Goal: Task Accomplishment & Management: Use online tool/utility

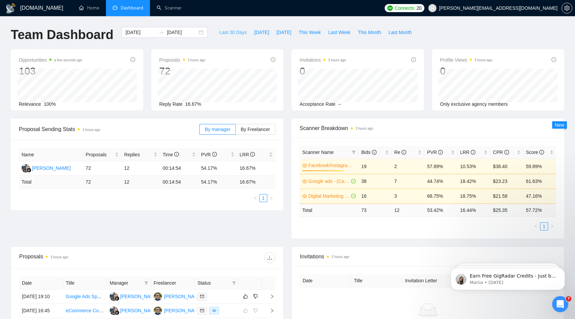
click at [237, 32] on span "Last 30 Days" at bounding box center [233, 32] width 28 height 7
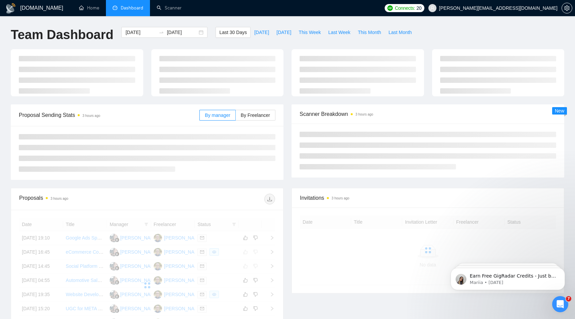
type input "[DATE]"
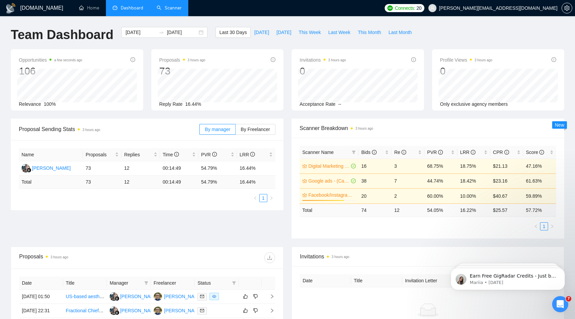
click at [172, 6] on link "Scanner" at bounding box center [169, 8] width 25 height 6
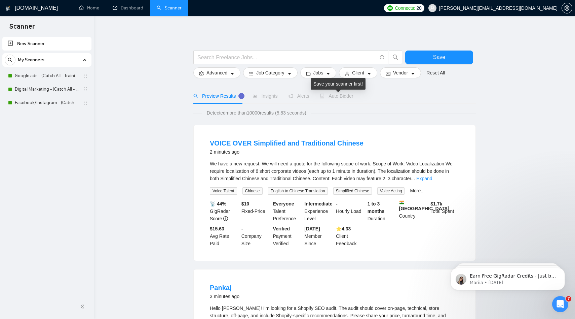
click at [337, 96] on span "Auto Bidder" at bounding box center [336, 95] width 33 height 5
click at [345, 97] on span "Auto Bidder" at bounding box center [336, 95] width 33 height 5
click at [343, 95] on span "Auto Bidder" at bounding box center [336, 95] width 33 height 5
click at [47, 73] on link "Google ads - (Catch All - Training) - $75" at bounding box center [47, 75] width 64 height 13
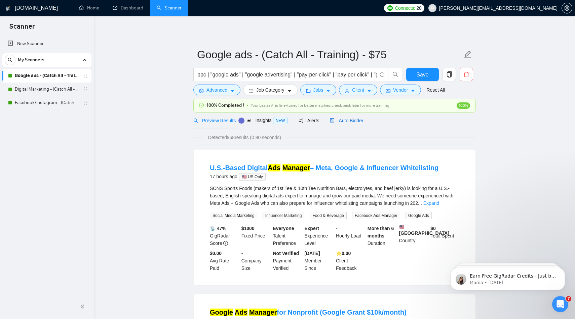
click at [351, 120] on span "Auto Bidder" at bounding box center [346, 120] width 33 height 5
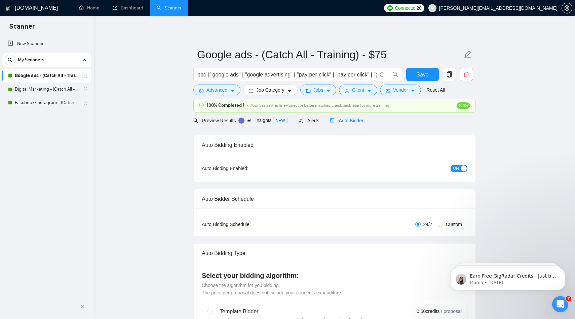
radio input "false"
radio input "true"
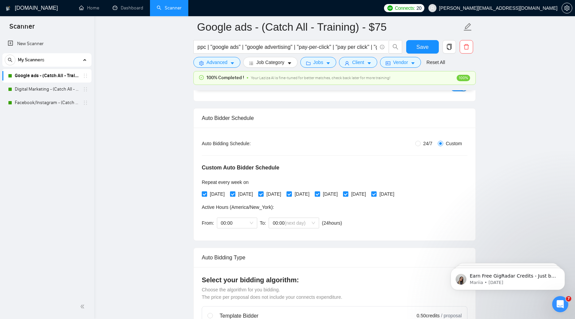
scroll to position [85, 0]
click at [206, 194] on input "[DATE]" at bounding box center [204, 194] width 5 height 5
checkbox input "false"
click at [235, 194] on input "[DATE]" at bounding box center [232, 194] width 5 height 5
checkbox input "false"
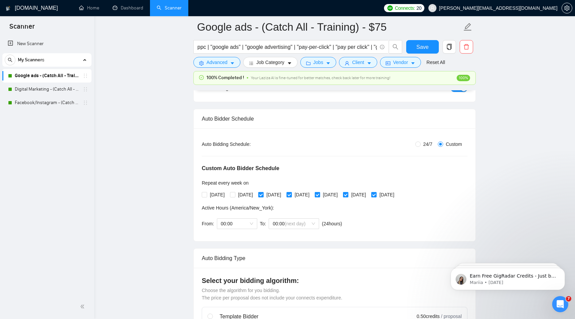
click at [263, 195] on input "[DATE]" at bounding box center [260, 194] width 5 height 5
checkbox input "false"
click at [292, 194] on span at bounding box center [289, 194] width 5 height 5
click at [291, 194] on input "[DATE]" at bounding box center [289, 194] width 5 height 5
checkbox input "false"
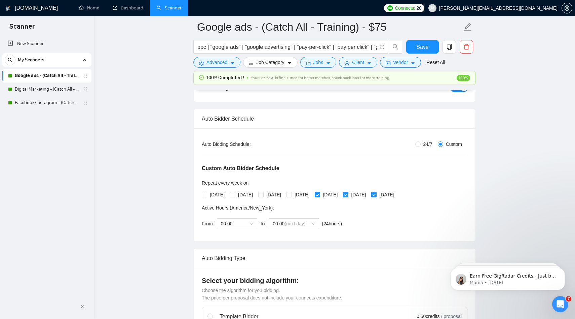
click at [320, 193] on input "[DATE]" at bounding box center [317, 194] width 5 height 5
checkbox input "false"
click at [247, 221] on span "00:00" at bounding box center [237, 223] width 32 height 10
click at [237, 236] on div "00:00" at bounding box center [237, 236] width 32 height 7
click at [316, 223] on div "00:00 (next day)" at bounding box center [294, 223] width 50 height 11
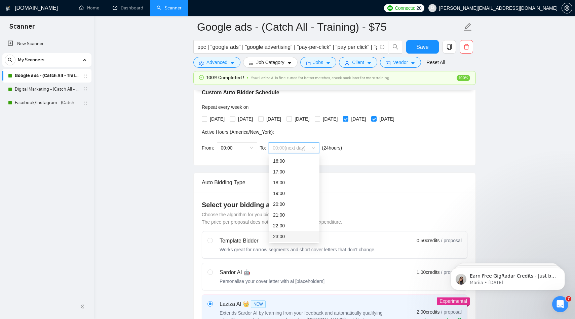
scroll to position [165, 0]
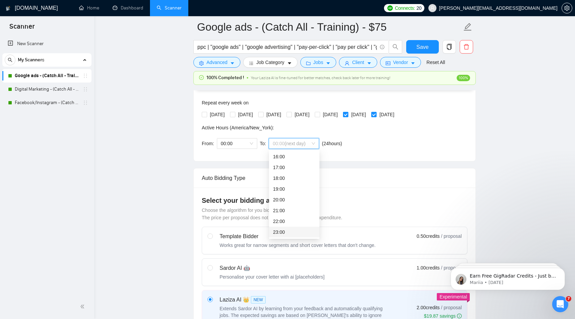
click at [295, 231] on div "23:00" at bounding box center [294, 231] width 42 height 7
click at [292, 143] on span "23:00" at bounding box center [294, 143] width 42 height 10
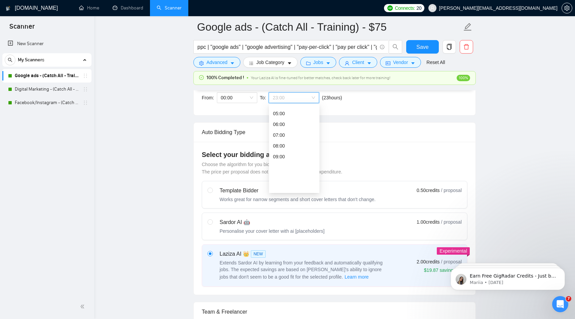
scroll to position [0, 0]
click at [282, 108] on div "00:00 (next day)" at bounding box center [294, 110] width 42 height 7
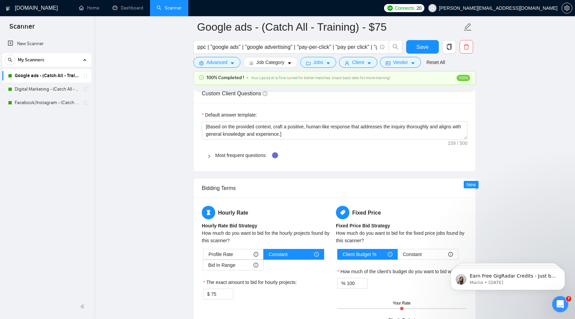
scroll to position [969, 0]
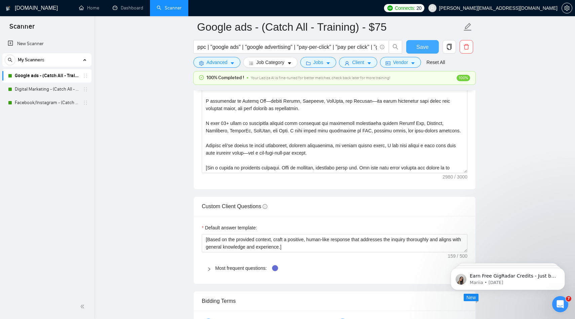
click at [425, 49] on span "Save" at bounding box center [422, 47] width 12 height 8
click at [34, 88] on link "Digital Marketing - (Catch All - Training)-$100 hr." at bounding box center [47, 88] width 64 height 13
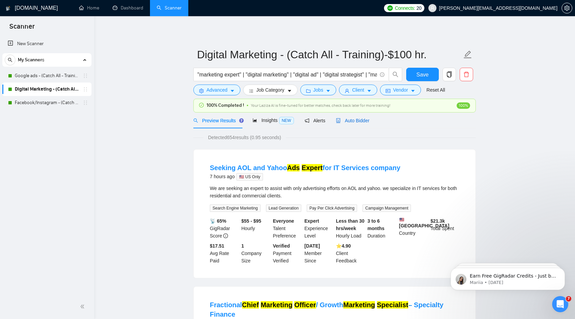
click at [358, 122] on span "Auto Bidder" at bounding box center [352, 120] width 33 height 5
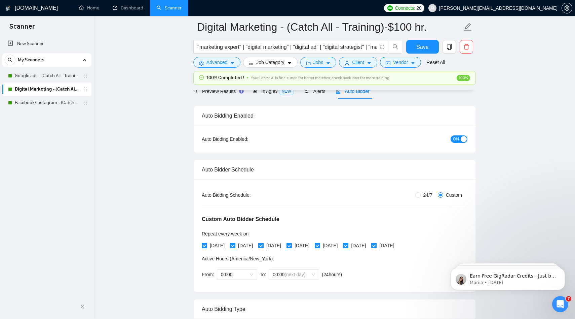
scroll to position [63, 0]
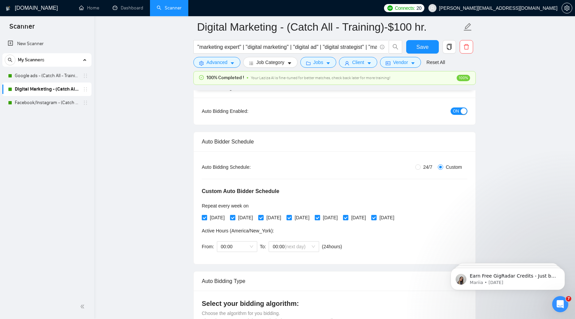
click at [320, 218] on input "[DATE]" at bounding box center [317, 217] width 5 height 5
checkbox input "false"
click at [291, 218] on input "[DATE]" at bounding box center [289, 217] width 5 height 5
checkbox input "false"
click at [263, 218] on div "[DATE] [DATE] [DATE] [DATE] [DATE] [DATE] [DATE]" at bounding box center [299, 217] width 195 height 7
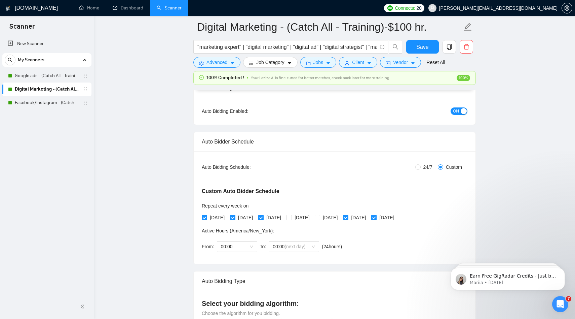
click at [235, 216] on input "[DATE]" at bounding box center [232, 217] width 5 height 5
checkbox input "false"
click at [205, 218] on input "[DATE]" at bounding box center [204, 217] width 5 height 5
checkbox input "false"
click at [263, 219] on input "[DATE]" at bounding box center [260, 217] width 5 height 5
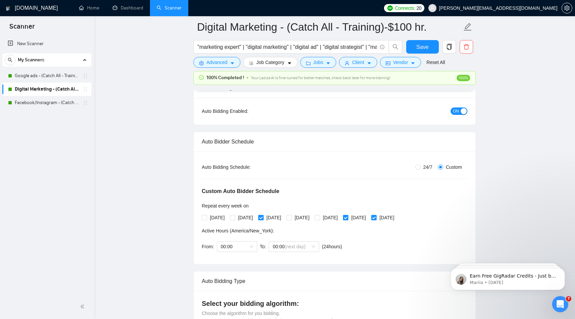
checkbox input "false"
click at [423, 47] on span "Save" at bounding box center [422, 47] width 12 height 8
click at [46, 104] on link "Facebook/Instagram - (Catch All - Training)" at bounding box center [47, 102] width 64 height 13
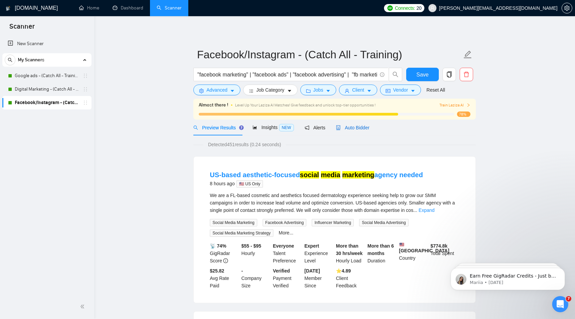
click at [356, 128] on span "Auto Bidder" at bounding box center [352, 127] width 33 height 5
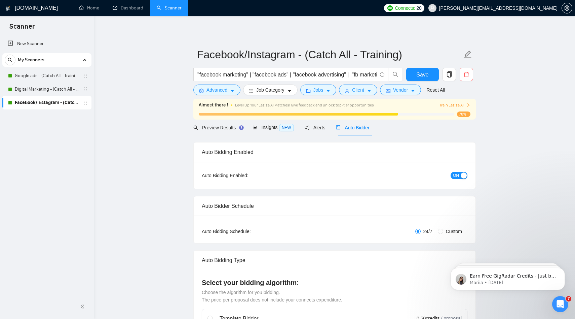
radio input "false"
radio input "true"
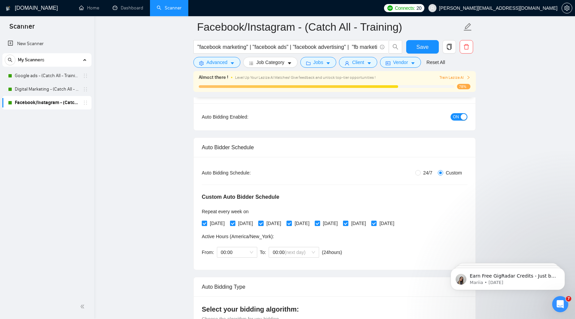
scroll to position [68, 0]
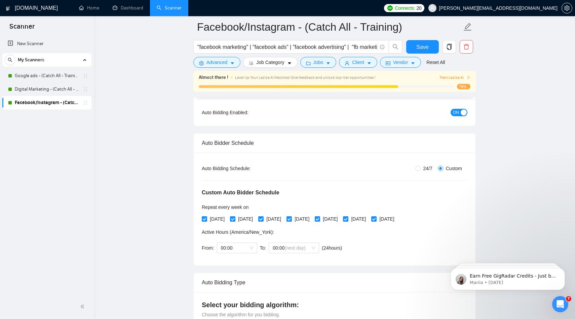
click at [203, 219] on input "[DATE]" at bounding box center [204, 218] width 5 height 5
checkbox input "false"
click at [241, 216] on span "[DATE]" at bounding box center [245, 218] width 20 height 7
click at [235, 216] on input "[DATE]" at bounding box center [232, 218] width 5 height 5
checkbox input "false"
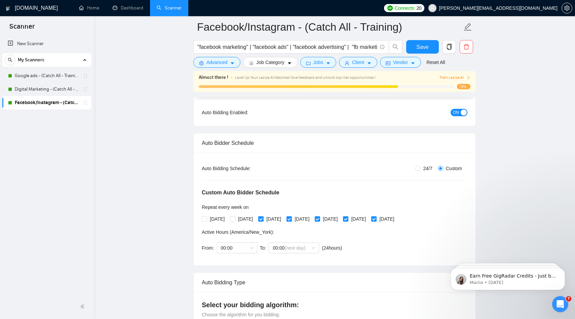
click at [263, 217] on input "[DATE]" at bounding box center [260, 218] width 5 height 5
checkbox input "false"
click at [291, 217] on input "[DATE]" at bounding box center [289, 218] width 5 height 5
checkbox input "false"
click at [320, 216] on input "[DATE]" at bounding box center [317, 218] width 5 height 5
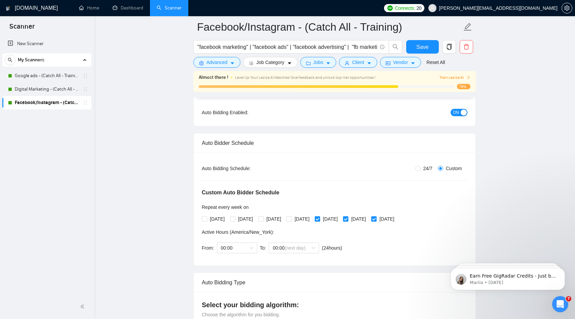
checkbox input "false"
click at [422, 49] on span "Save" at bounding box center [422, 47] width 12 height 8
